Goal: Transaction & Acquisition: Purchase product/service

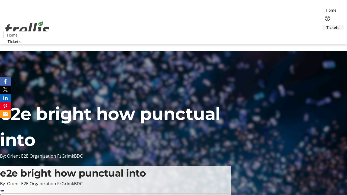
click at [326, 25] on span "Tickets" at bounding box center [332, 28] width 13 height 6
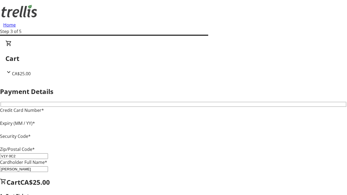
type input "V1Y 0C2"
